Goal: Task Accomplishment & Management: Complete application form

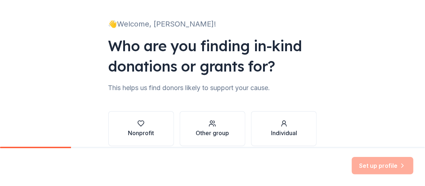
scroll to position [43, 0]
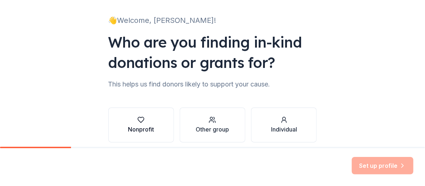
click at [145, 116] on icon "button" at bounding box center [140, 119] width 7 height 7
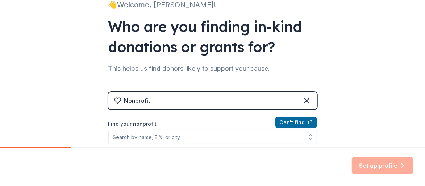
scroll to position [80, 0]
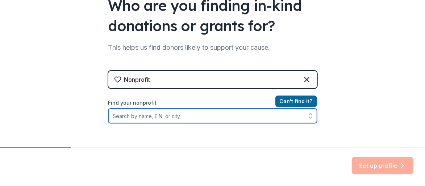
click at [195, 108] on input "Find your nonprofit" at bounding box center [212, 115] width 209 height 14
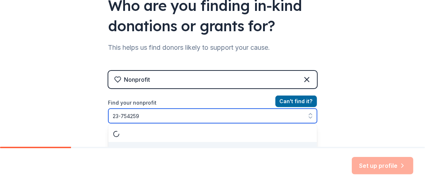
type input "[US_EMPLOYER_IDENTIFICATION_NUMBER]"
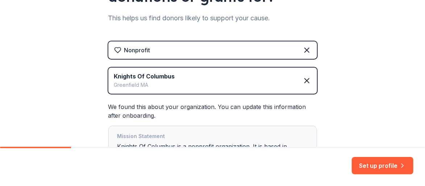
scroll to position [136, 0]
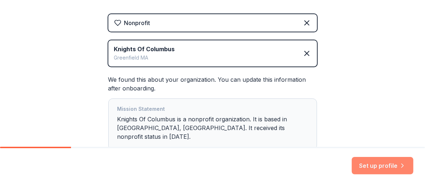
click at [391, 169] on button "Set up profile" at bounding box center [383, 165] width 62 height 17
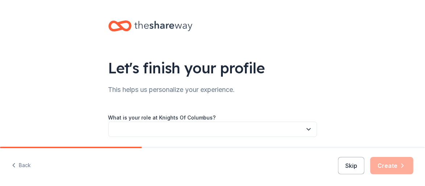
click at [203, 121] on button "button" at bounding box center [212, 128] width 209 height 15
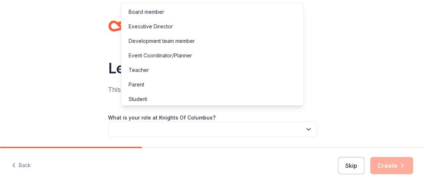
click at [325, 63] on div "Let's finish your profile This helps us personalize your experience. What is yo…" at bounding box center [212, 118] width 425 height 237
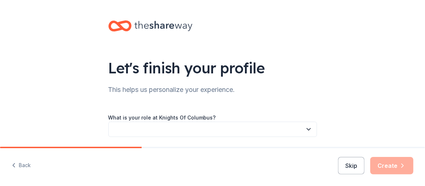
click at [175, 121] on button "button" at bounding box center [212, 128] width 209 height 15
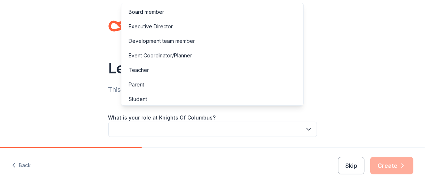
scroll to position [1, 0]
click at [140, 105] on div "Other" at bounding box center [212, 112] width 179 height 14
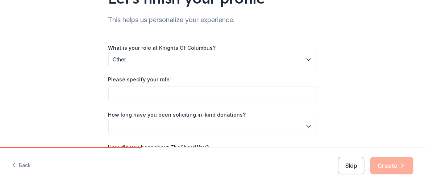
scroll to position [73, 0]
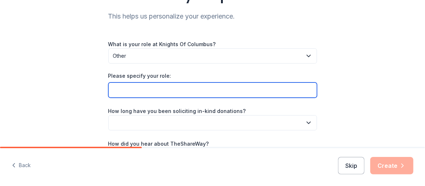
click at [156, 82] on input "Please specify your role:" at bounding box center [212, 89] width 209 height 15
type input "Financial Secretary"
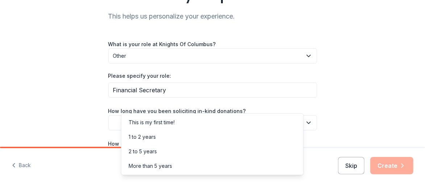
click at [225, 115] on button "button" at bounding box center [212, 122] width 209 height 15
click at [157, 161] on div "More than 5 years" at bounding box center [150, 165] width 43 height 9
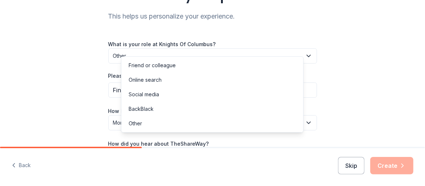
click at [168, 147] on button "button" at bounding box center [212, 154] width 209 height 15
click at [142, 76] on div "Online search" at bounding box center [145, 79] width 33 height 9
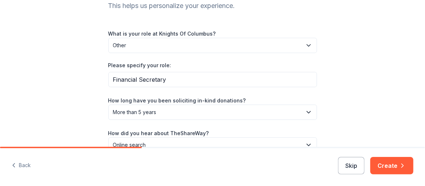
scroll to position [93, 0]
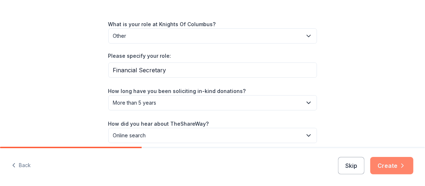
click at [398, 167] on button "Create" at bounding box center [391, 165] width 43 height 17
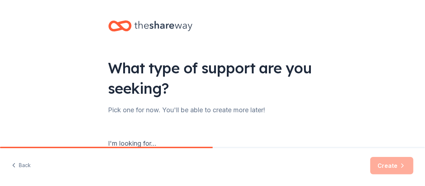
scroll to position [37, 0]
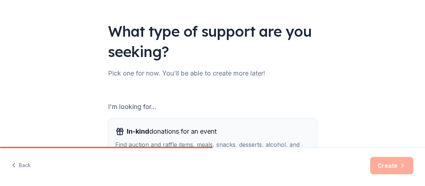
click at [172, 125] on span "In-kind donations for an event" at bounding box center [172, 131] width 90 height 12
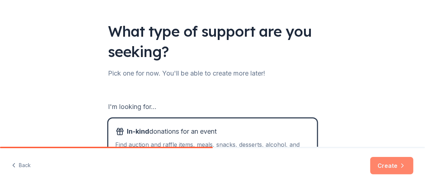
click at [397, 167] on button "Create" at bounding box center [391, 165] width 43 height 17
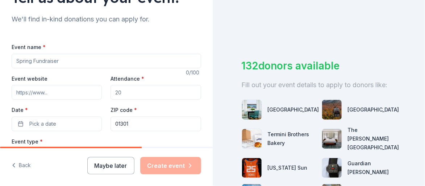
scroll to position [73, 0]
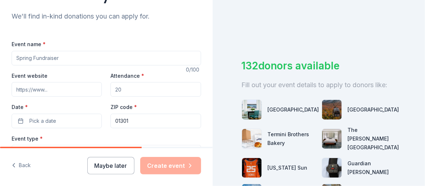
click at [61, 51] on input "Event name *" at bounding box center [107, 58] width 190 height 14
type input "Chyarity Golf Tournament"
drag, startPoint x: 131, startPoint y: 73, endPoint x: 104, endPoint y: 73, distance: 26.8
click at [111, 82] on input "Attendance *" at bounding box center [156, 89] width 90 height 14
drag, startPoint x: 123, startPoint y: 70, endPoint x: 111, endPoint y: 71, distance: 12.3
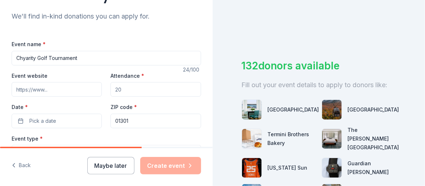
click at [111, 82] on input "Attendance *" at bounding box center [156, 89] width 90 height 14
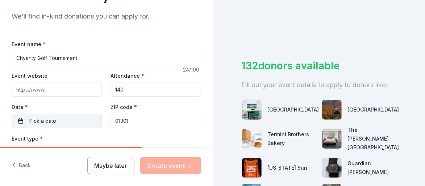
type input "140"
click at [56, 113] on button "Pick a date" at bounding box center [57, 120] width 90 height 14
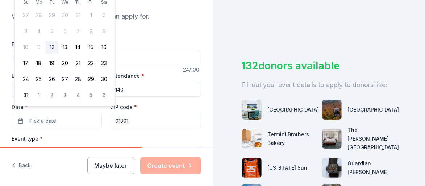
drag, startPoint x: 99, startPoint y: 6, endPoint x: 99, endPoint y: 21, distance: 14.5
click at [99, 21] on div "[DATE] Su Mo Tu We Th Fr Sa 27 28 29 30 31 1 2 3 4 5 6 7 8 9 10 11 12 13 14 15 …" at bounding box center [65, 42] width 100 height 128
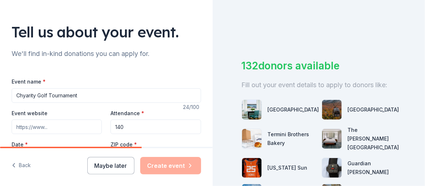
scroll to position [37, 0]
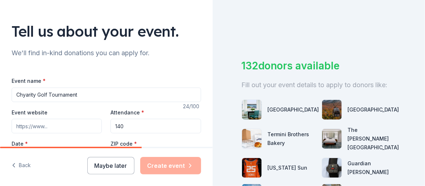
click at [42, 153] on span "Pick a date" at bounding box center [42, 157] width 27 height 9
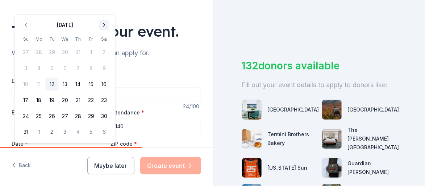
click at [99, 24] on button "Go to next month" at bounding box center [104, 25] width 10 height 10
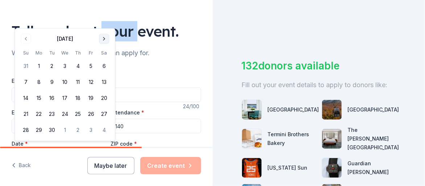
click at [92, 24] on div "Tell us about your event." at bounding box center [107, 31] width 190 height 20
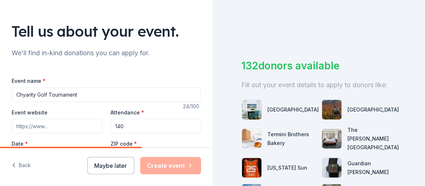
click at [92, 24] on div "Tell us about your event." at bounding box center [107, 31] width 190 height 20
click at [77, 150] on button "Pick a date" at bounding box center [57, 157] width 90 height 14
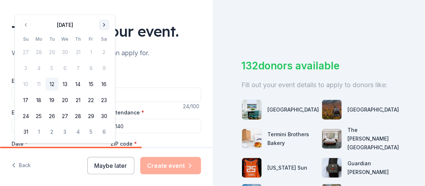
click at [99, 23] on button "Go to next month" at bounding box center [104, 25] width 10 height 10
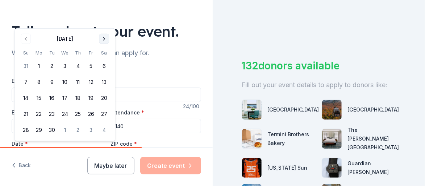
click at [99, 36] on button "Go to next month" at bounding box center [104, 39] width 10 height 10
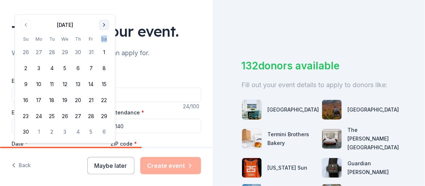
click at [97, 36] on th "Sa" at bounding box center [103, 39] width 13 height 8
click at [99, 22] on button "Go to next month" at bounding box center [104, 25] width 10 height 10
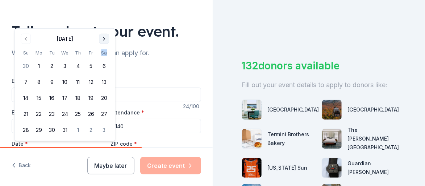
click at [99, 37] on button "Go to next month" at bounding box center [104, 39] width 10 height 10
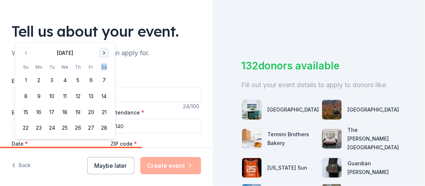
click at [99, 50] on button "Go to next month" at bounding box center [104, 53] width 10 height 10
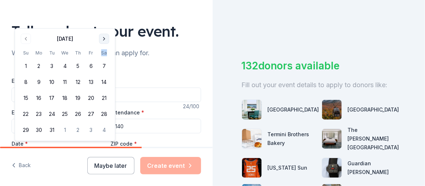
click at [99, 36] on button "Go to next month" at bounding box center [104, 39] width 10 height 10
click at [99, 37] on button "Go to next month" at bounding box center [104, 39] width 10 height 10
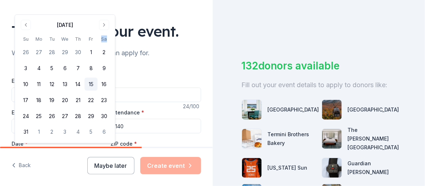
click at [84, 78] on button "15" at bounding box center [90, 84] width 13 height 13
click at [170, 116] on div "Event website Attendance * 140 Date * [DATE] ZIP code * 01301" at bounding box center [107, 136] width 190 height 57
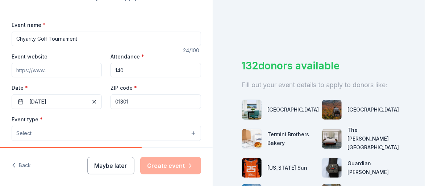
scroll to position [110, 0]
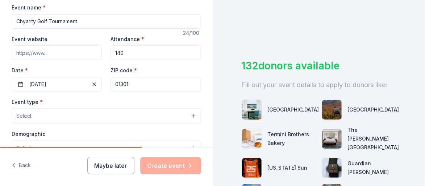
click at [190, 108] on button "Select" at bounding box center [107, 115] width 190 height 15
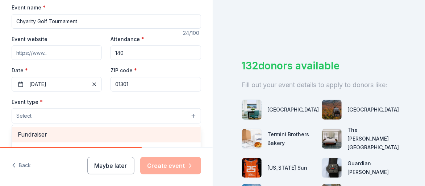
click at [39, 129] on span "Fundraiser" at bounding box center [106, 133] width 177 height 9
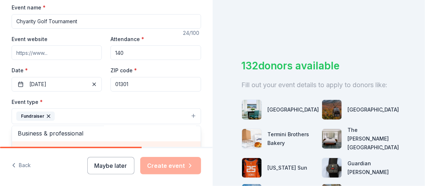
scroll to position [0, 0]
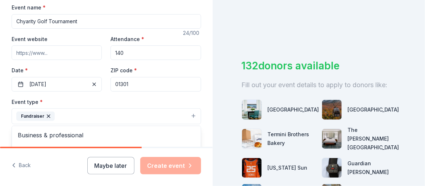
click at [202, 77] on div "Tell us about your event. We'll find in-kind donations you can apply for. Event…" at bounding box center [106, 131] width 213 height 483
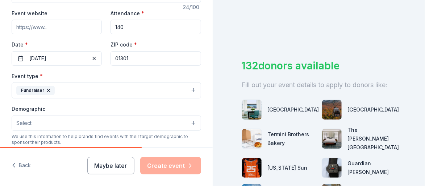
scroll to position [146, 0]
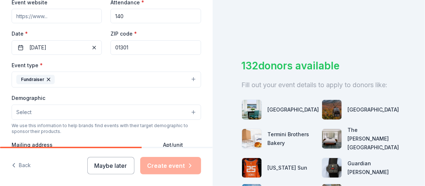
click at [190, 104] on button "Select" at bounding box center [107, 111] width 190 height 15
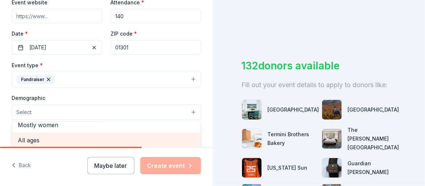
scroll to position [0, 0]
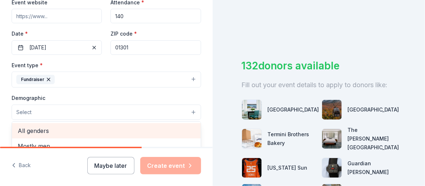
click at [41, 126] on span "All genders" at bounding box center [106, 130] width 177 height 9
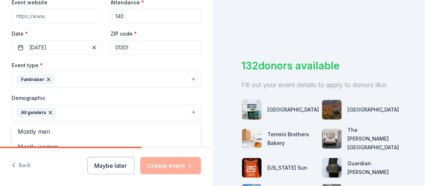
click at [36, 157] on span "All ages" at bounding box center [106, 161] width 177 height 9
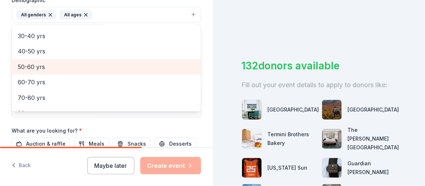
scroll to position [257, 0]
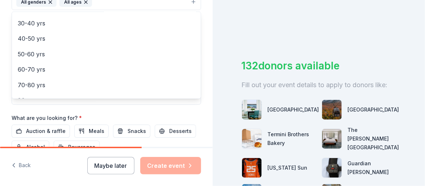
click at [192, 72] on div "Event name * Chyarity Golf Tournament 24 /100 Event website Attendance * 140 Da…" at bounding box center [107, 24] width 190 height 336
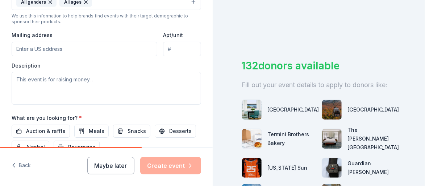
scroll to position [153, 0]
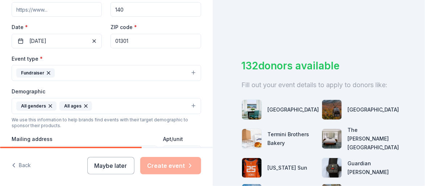
click at [74, 145] on input "Mailing address" at bounding box center [85, 152] width 146 height 14
type input "[STREET_ADDRESS]"
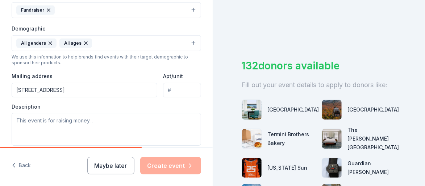
scroll to position [226, 0]
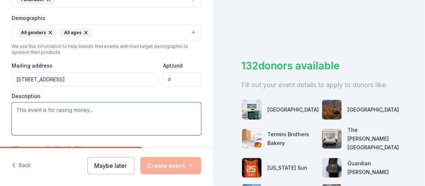
click at [91, 102] on textarea at bounding box center [107, 118] width 190 height 33
click at [39, 102] on textarea at bounding box center [107, 118] width 190 height 33
paste textarea "Proceeds from this event support the Knights of Columbus' core principle of cha…"
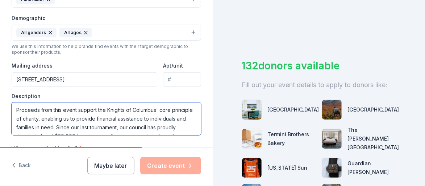
scroll to position [11, 0]
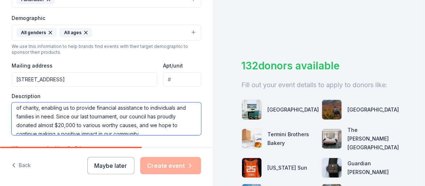
type textarea "Proceeds from this event support the Knights of Columbus' core principle of cha…"
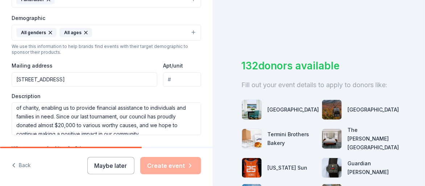
click at [49, 157] on span "Auction & raffle" at bounding box center [45, 161] width 39 height 9
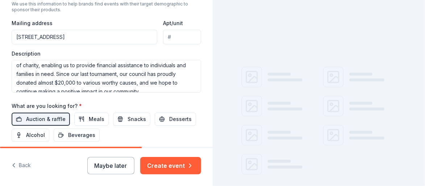
scroll to position [275, 0]
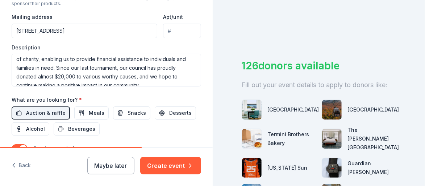
click at [25, 166] on button "button" at bounding box center [20, 170] width 16 height 9
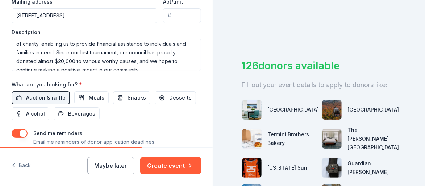
scroll to position [298, 0]
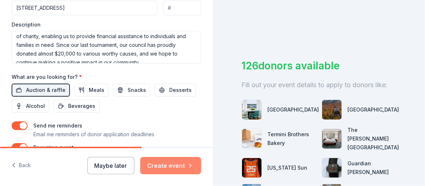
click at [179, 169] on button "Create event" at bounding box center [170, 165] width 61 height 17
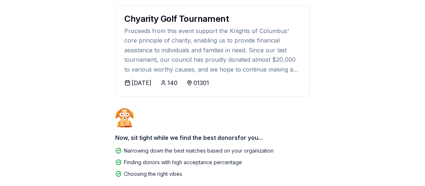
scroll to position [95, 0]
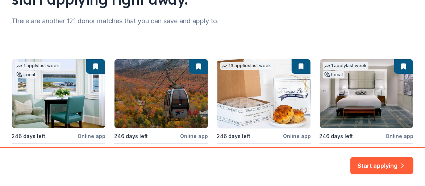
scroll to position [194, 0]
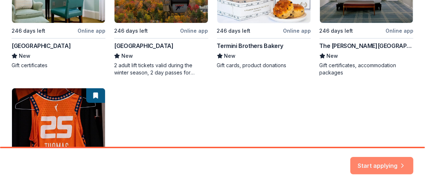
click at [389, 165] on button "Start applying" at bounding box center [381, 160] width 63 height 17
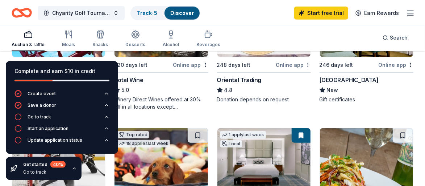
scroll to position [134, 0]
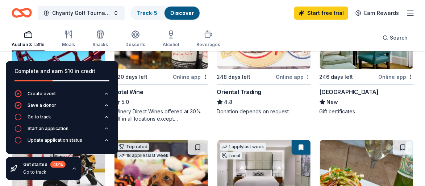
click at [71, 171] on icon "button" at bounding box center [74, 168] width 6 height 6
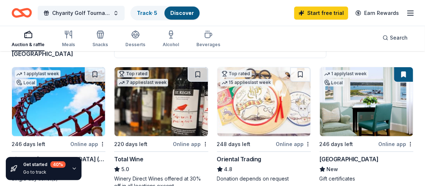
scroll to position [100, 0]
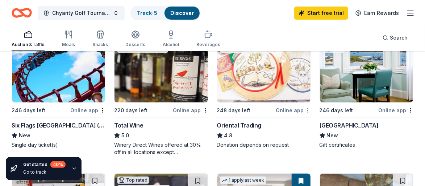
click at [87, 105] on div "Online app" at bounding box center [87, 109] width 35 height 9
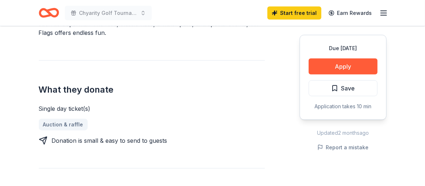
scroll to position [268, 0]
